Goal: Transaction & Acquisition: Book appointment/travel/reservation

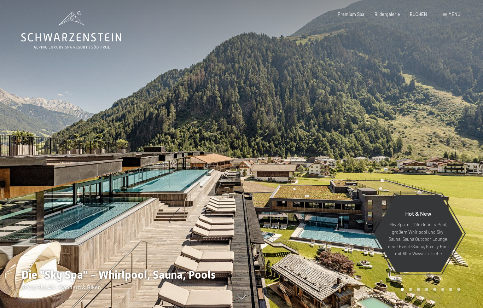
click at [387, 15] on span "Bildergalerie" at bounding box center [386, 14] width 25 height 6
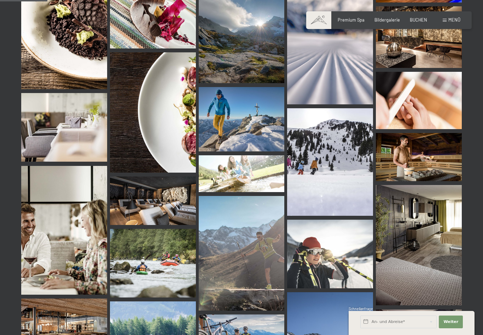
scroll to position [668, 0]
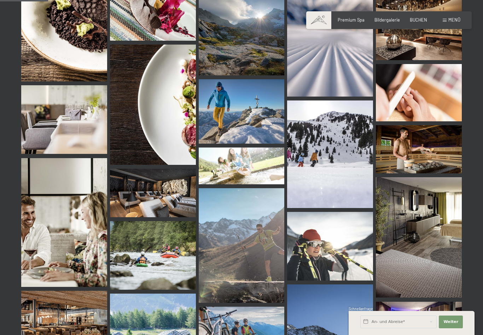
click at [426, 236] on img at bounding box center [419, 237] width 86 height 120
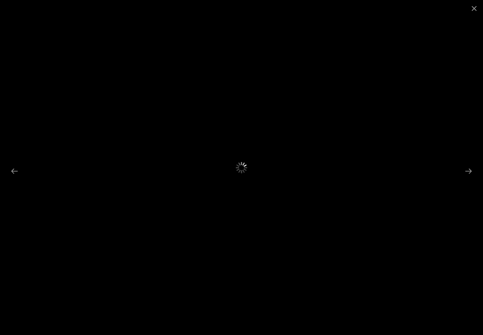
click at [479, 4] on button "Close gallery" at bounding box center [474, 8] width 18 height 17
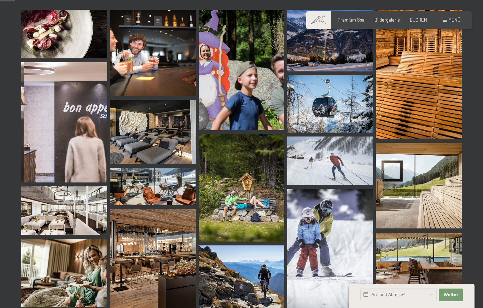
scroll to position [196, 0]
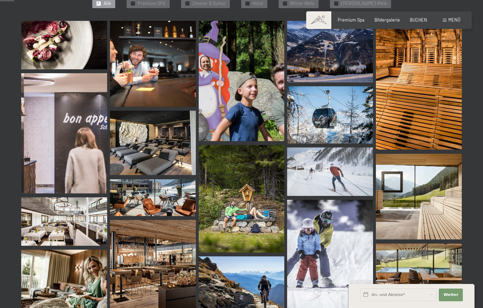
click at [356, 18] on span "Premium Spa" at bounding box center [351, 20] width 27 height 6
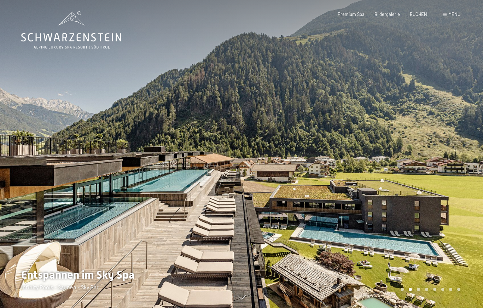
scroll to position [0, 0]
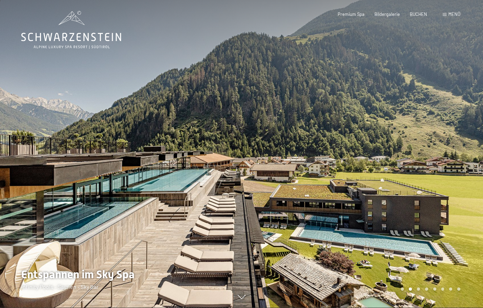
click at [358, 226] on div at bounding box center [361, 154] width 241 height 308
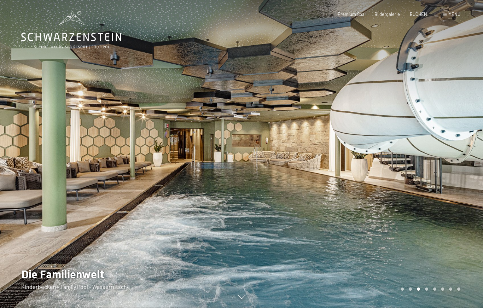
click at [429, 200] on div at bounding box center [361, 154] width 241 height 308
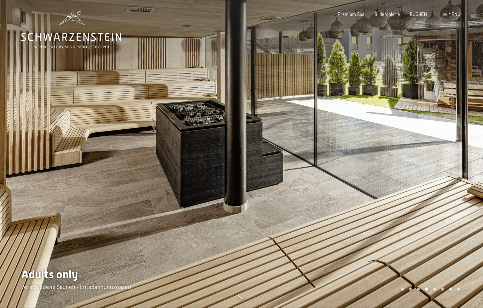
click at [438, 187] on div at bounding box center [361, 154] width 241 height 308
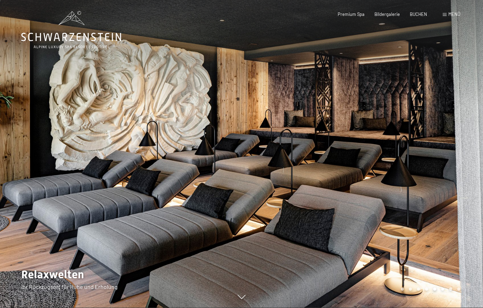
click at [395, 149] on div at bounding box center [361, 154] width 241 height 308
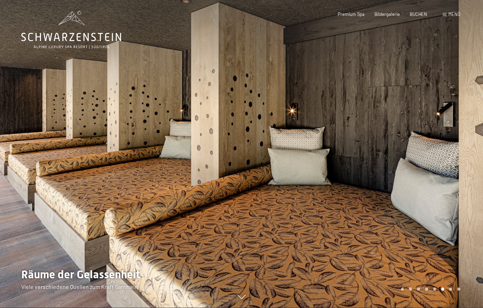
click at [375, 143] on div at bounding box center [361, 154] width 241 height 308
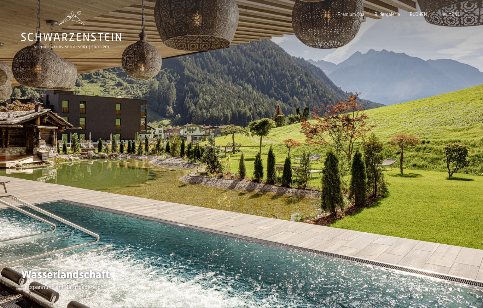
click at [407, 182] on div at bounding box center [361, 154] width 241 height 308
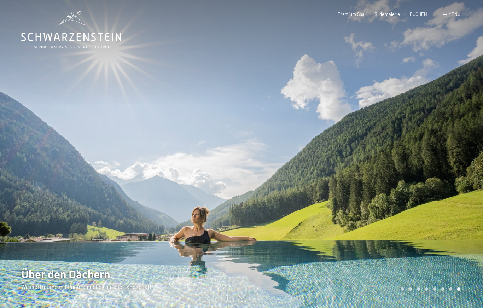
click at [416, 211] on div at bounding box center [361, 154] width 241 height 308
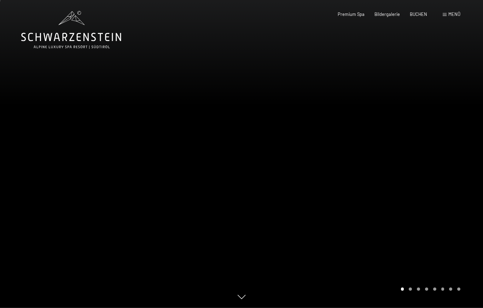
click at [429, 172] on div at bounding box center [361, 154] width 241 height 308
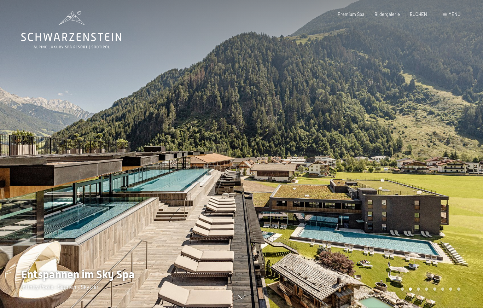
click at [420, 12] on span "BUCHEN" at bounding box center [418, 14] width 17 height 6
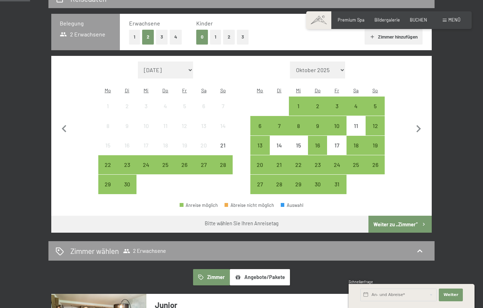
scroll to position [146, 0]
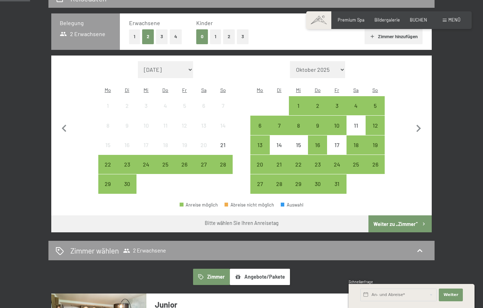
click at [303, 103] on div "1" at bounding box center [299, 112] width 18 height 18
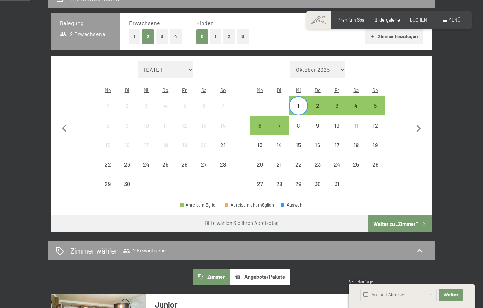
click at [287, 123] on div "7" at bounding box center [279, 132] width 18 height 18
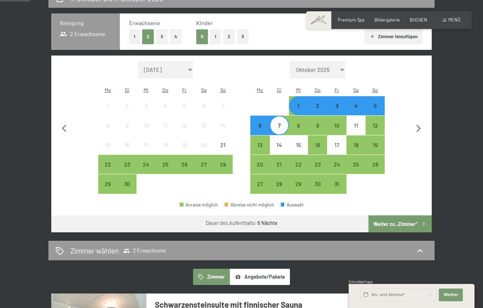
click at [406, 219] on button "Weiter zu „Zimmer“" at bounding box center [399, 223] width 63 height 17
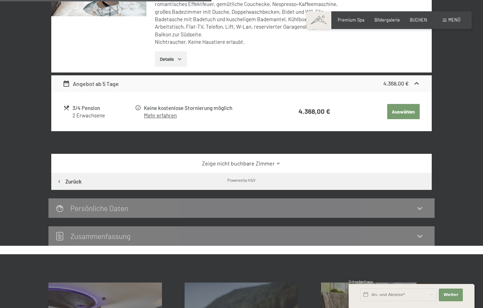
scroll to position [269, 0]
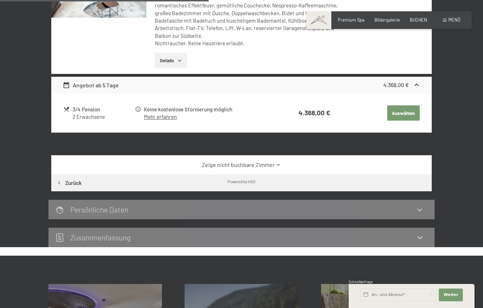
click at [276, 168] on icon at bounding box center [278, 164] width 5 height 5
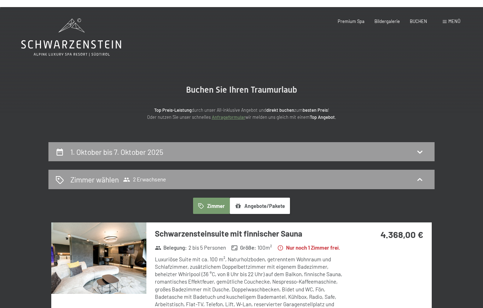
scroll to position [1, 0]
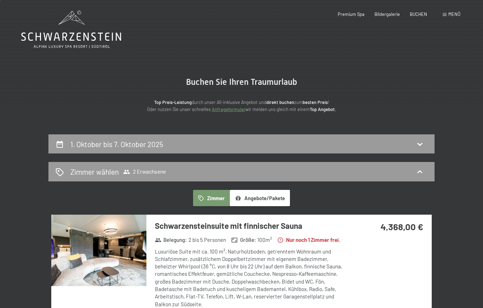
click at [66, 145] on div "1. Oktober bis 7. Oktober 2025" at bounding box center [242, 144] width 372 height 10
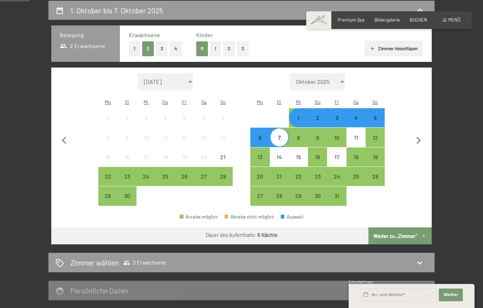
click at [108, 174] on div "22" at bounding box center [108, 183] width 18 height 18
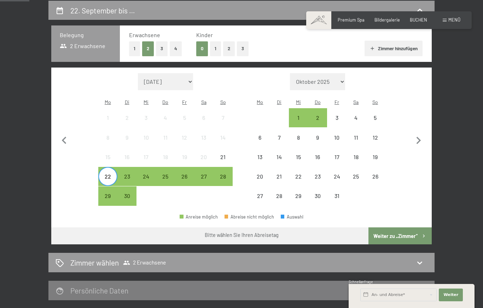
click at [129, 195] on div "30" at bounding box center [127, 202] width 18 height 18
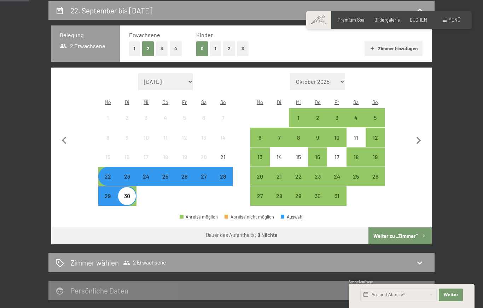
click at [396, 241] on button "Weiter zu „Zimmer“" at bounding box center [399, 235] width 63 height 17
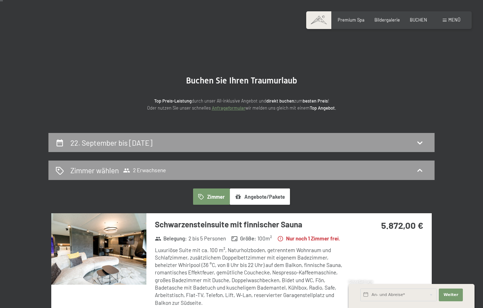
scroll to position [0, 0]
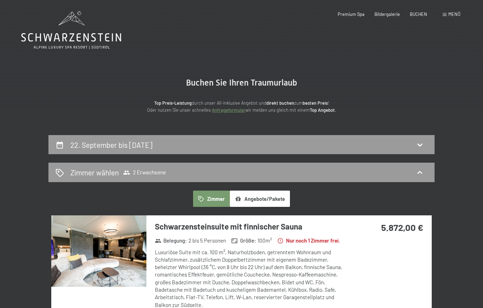
click at [75, 144] on h2 "22. September bis 30. September 2025" at bounding box center [111, 144] width 82 height 9
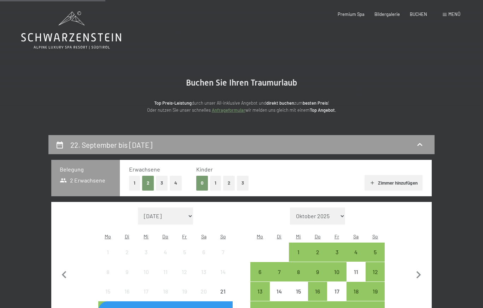
scroll to position [134, 0]
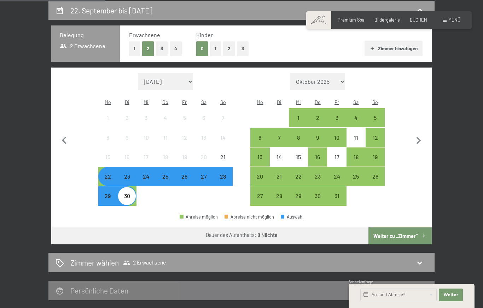
click at [341, 79] on select "Oktober 2025 November 2025 Dezember 2025 Januar 2026 Februar 2026 März 2026 Apr…" at bounding box center [317, 81] width 55 height 17
select select "2026-08-01"
select select "2026-09-01"
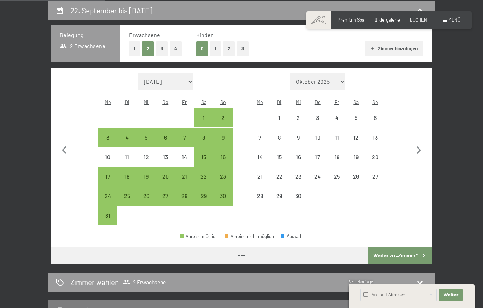
select select "2026-08-01"
select select "2026-09-01"
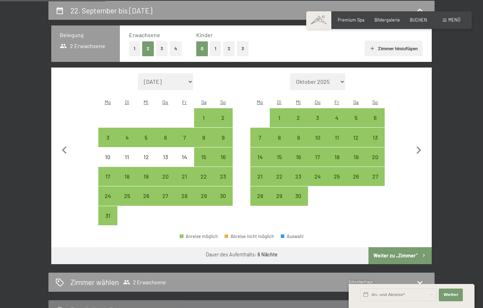
click at [282, 115] on div "1" at bounding box center [279, 124] width 18 height 18
select select "2026-08-01"
select select "2026-09-01"
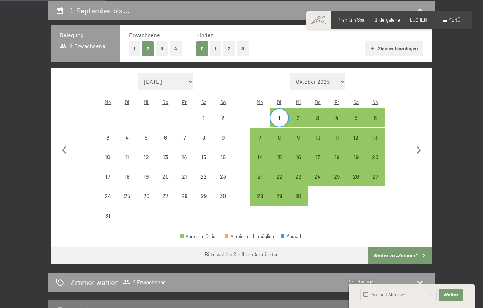
click at [282, 135] on div "8" at bounding box center [279, 144] width 18 height 18
select select "2026-08-01"
select select "2026-09-01"
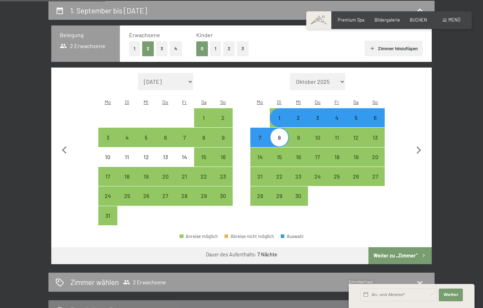
click at [389, 256] on button "Weiter zu „Zimmer“" at bounding box center [399, 255] width 63 height 17
select select "2026-08-01"
select select "2026-09-01"
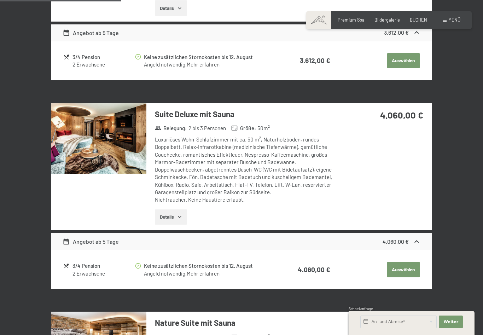
scroll to position [499, 0]
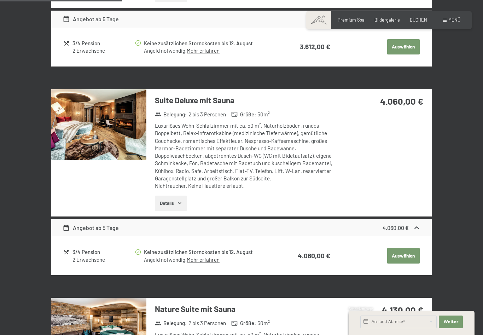
click at [175, 203] on button "Details" at bounding box center [171, 203] width 32 height 16
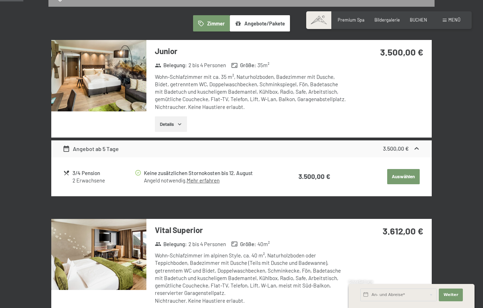
scroll to position [0, 0]
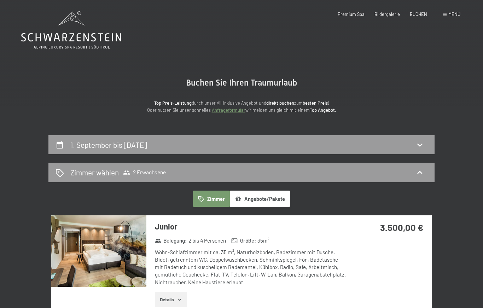
click at [279, 198] on button "Angebote/Pakete" at bounding box center [260, 199] width 60 height 16
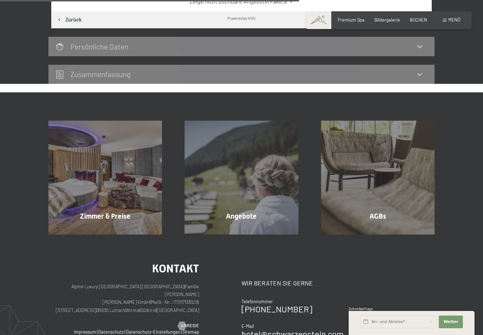
scroll to position [253, 0]
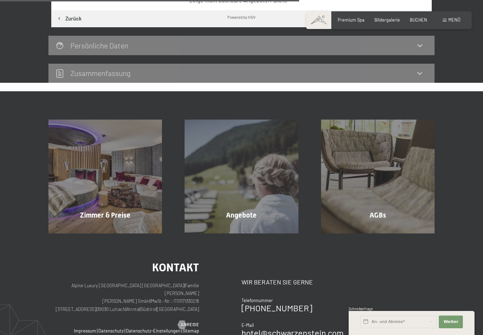
click at [278, 210] on div "Angebote" at bounding box center [241, 215] width 136 height 10
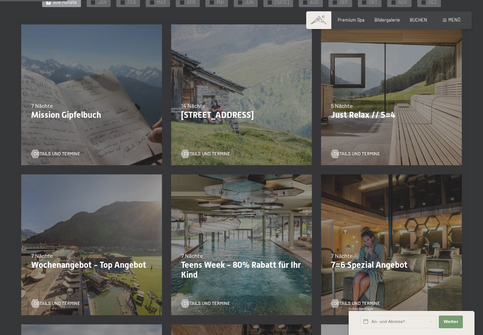
scroll to position [163, 0]
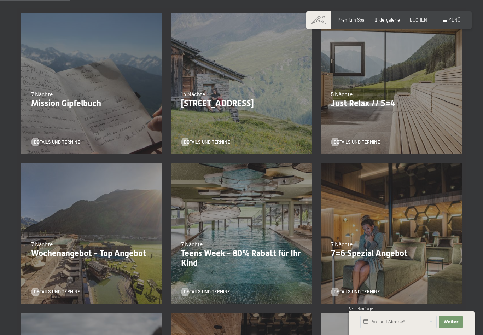
click at [84, 243] on div "7 Nächte" at bounding box center [91, 244] width 121 height 8
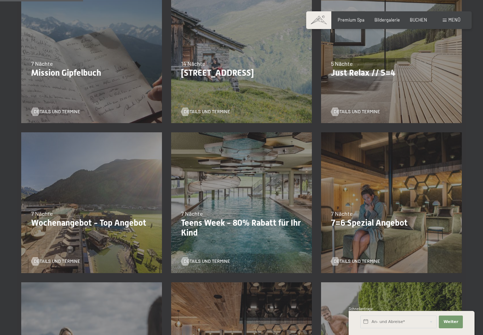
scroll to position [198, 0]
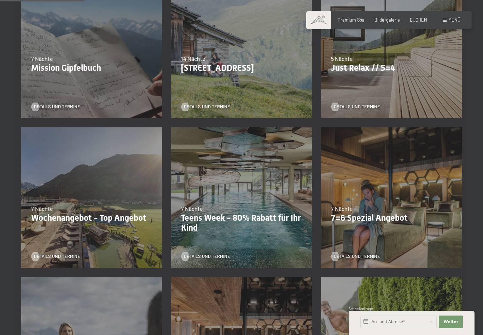
click at [66, 253] on span "Details und Termine" at bounding box center [57, 256] width 46 height 6
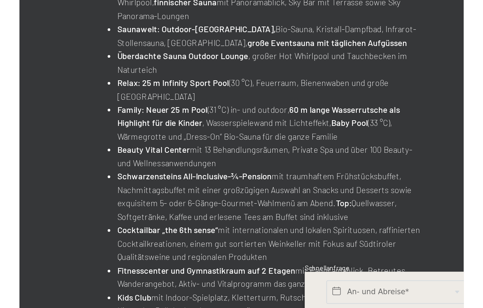
scroll to position [186, 0]
